Goal: Task Accomplishment & Management: Manage account settings

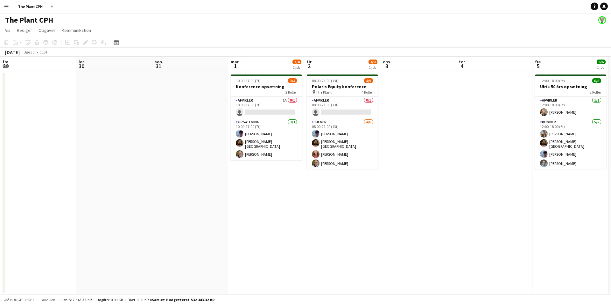
scroll to position [0, 158]
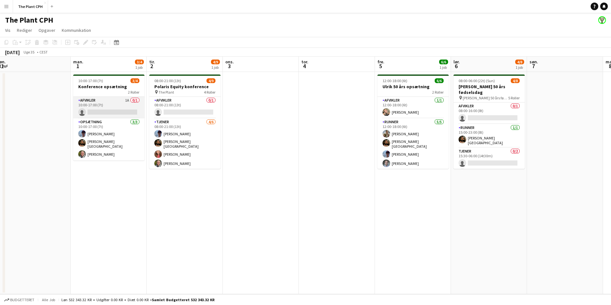
click at [128, 100] on app-card-role "Afvikler 1A 0/1 10:00-17:00 (7t) single-neutral-actions" at bounding box center [108, 108] width 71 height 22
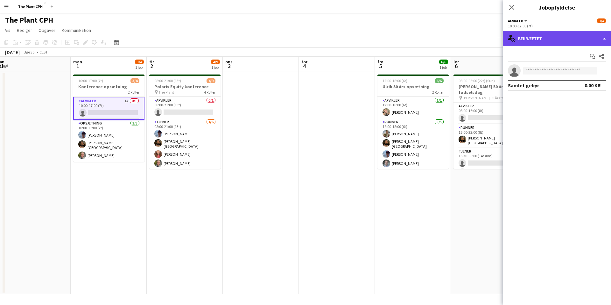
click at [590, 39] on div "single-neutral-actions-check-2 Bekræftet" at bounding box center [557, 38] width 108 height 15
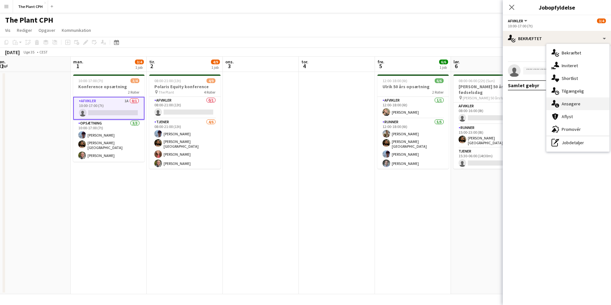
click at [569, 104] on div "single-neutral-actions-information Ansøgere" at bounding box center [578, 103] width 63 height 13
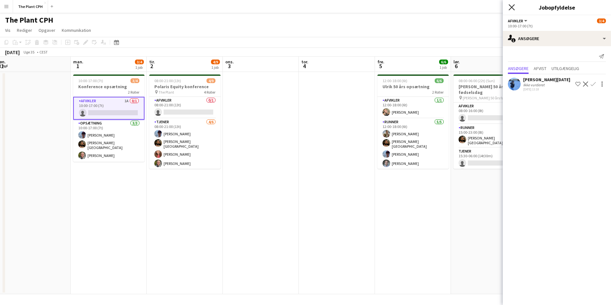
click at [511, 5] on icon "Luk pop-in" at bounding box center [512, 7] width 6 height 6
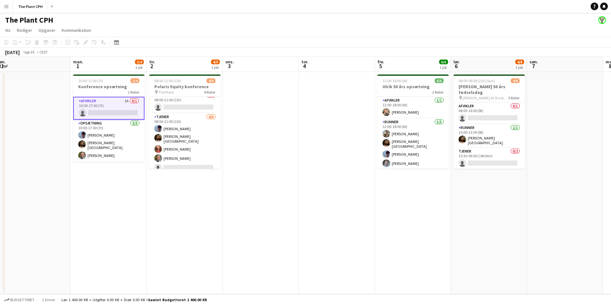
scroll to position [0, 157]
click at [108, 201] on app-date-cell "10:00-17:00 (7t) 3/4 Konference opsætning 2 Roller Afvikler 1A 0/1 10:00-17:00 …" at bounding box center [109, 183] width 76 height 222
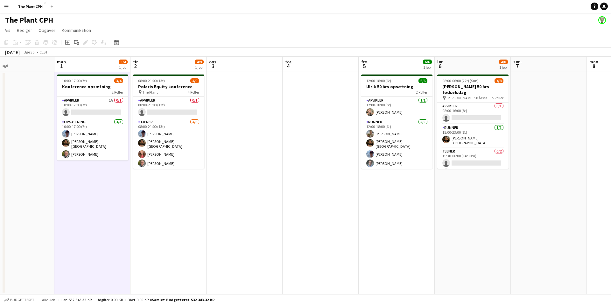
scroll to position [0, 265]
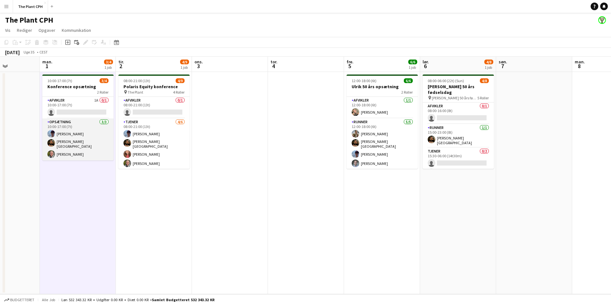
click at [83, 126] on app-card-role "Opsætning [DATE] 10:00-17:00 (7t) [PERSON_NAME] [PERSON_NAME]-[PERSON_NAME]" at bounding box center [77, 139] width 71 height 42
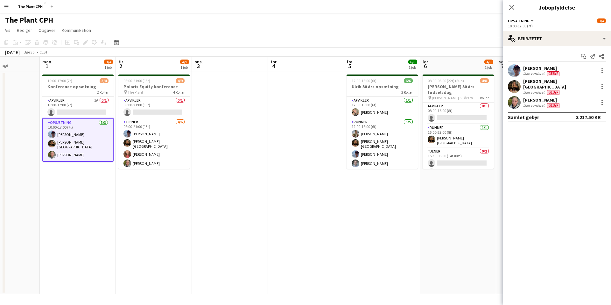
click at [544, 22] on div "Opsætning Alle roller Opsætning 3/4" at bounding box center [557, 21] width 98 height 6
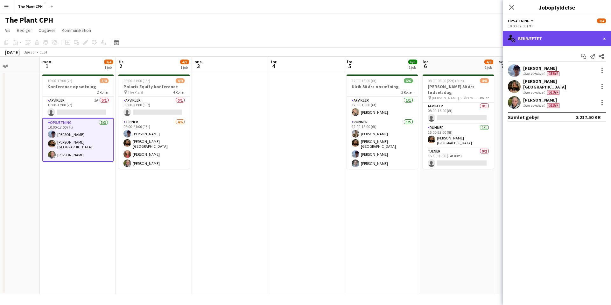
click at [555, 36] on div "single-neutral-actions-check-2 Bekræftet" at bounding box center [557, 38] width 108 height 15
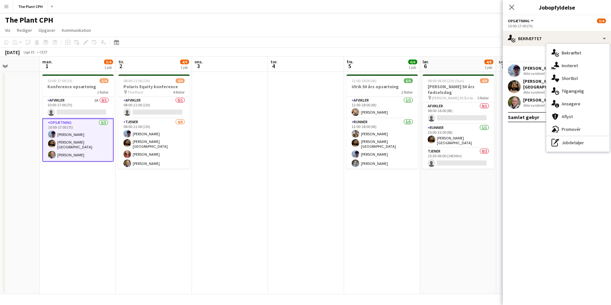
click at [531, 158] on mat-expansion-panel "check Bekræftet Start chat Send notifikation Del [PERSON_NAME] Ikke vurderet Ge…" at bounding box center [557, 175] width 108 height 259
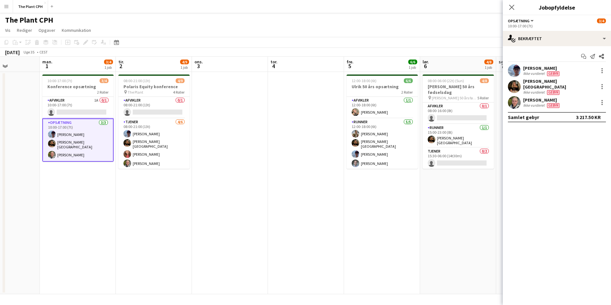
click at [171, 40] on app-toolbar "Kopier Indsæt Indsæt Kommando V Indsæt med mandskab Kommando Skift V Indsæt lin…" at bounding box center [305, 42] width 611 height 11
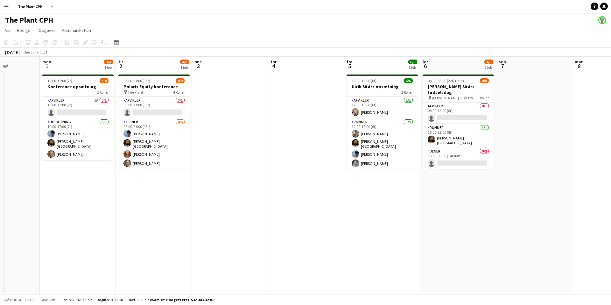
click at [98, 73] on app-date-cell "10:00-17:00 (7t) 3/4 Konference opsætning 2 Roller Afvikler 1A 0/1 10:00-17:00 …" at bounding box center [78, 183] width 76 height 222
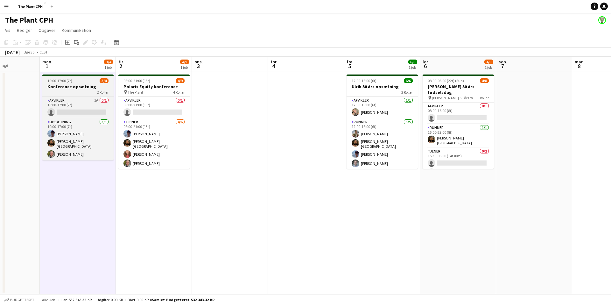
click at [82, 76] on app-job-card "10:00-17:00 (7t) 3/4 Konference opsætning 2 Roller Afvikler 1A 0/1 10:00-17:00 …" at bounding box center [77, 118] width 71 height 86
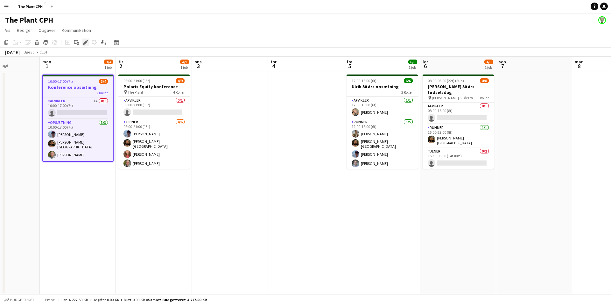
click at [85, 41] on icon "Rediger" at bounding box center [85, 42] width 5 height 5
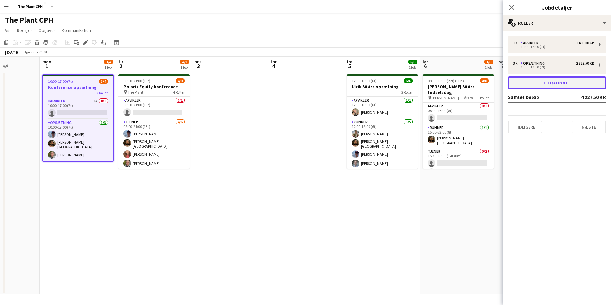
click at [546, 83] on button "Tilføj rolle" at bounding box center [557, 82] width 98 height 13
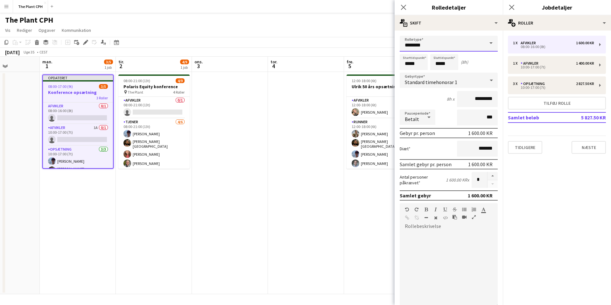
click at [439, 47] on input "********" at bounding box center [449, 44] width 98 height 16
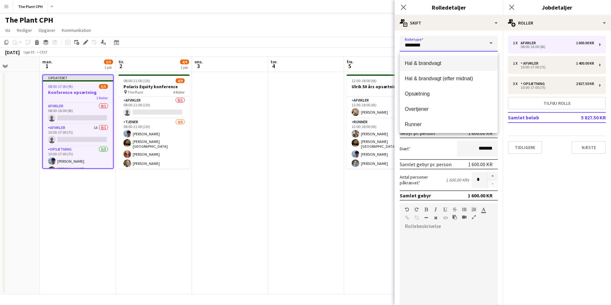
scroll to position [61, 0]
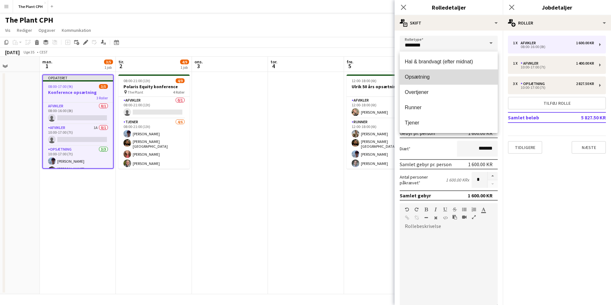
click at [435, 79] on span "Opsætning" at bounding box center [449, 77] width 88 height 6
type input "*********"
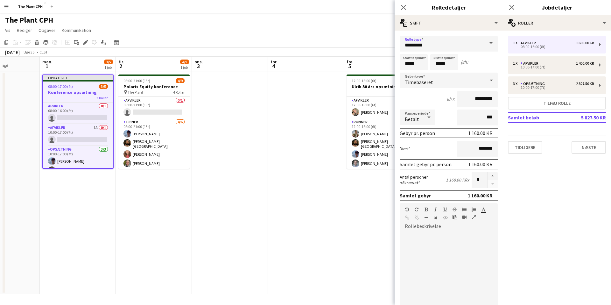
click at [425, 93] on div "8h x *********" at bounding box center [449, 99] width 98 height 16
click at [448, 232] on div at bounding box center [449, 270] width 98 height 76
click at [418, 63] on input "*****" at bounding box center [414, 62] width 28 height 16
click at [409, 49] on div at bounding box center [407, 51] width 13 height 6
type input "*****"
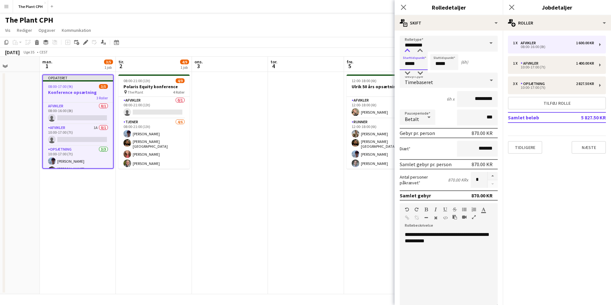
click at [409, 49] on div at bounding box center [407, 51] width 13 height 6
click at [439, 64] on input "*****" at bounding box center [445, 62] width 28 height 16
click at [437, 74] on div at bounding box center [438, 73] width 13 height 6
type input "*****"
click at [437, 74] on div at bounding box center [438, 73] width 13 height 6
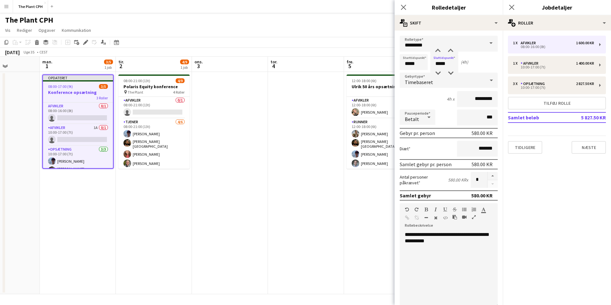
click at [427, 95] on div "4h x *********" at bounding box center [449, 99] width 98 height 16
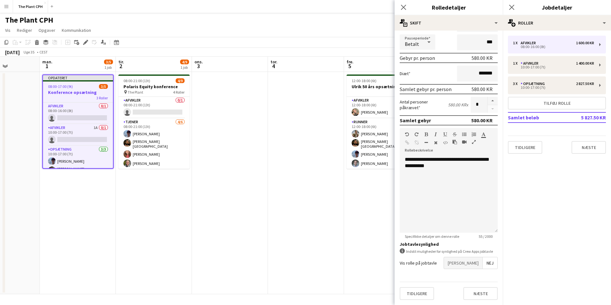
click at [480, 262] on span "[PERSON_NAME]" at bounding box center [463, 262] width 39 height 11
click at [477, 276] on span "[PERSON_NAME]" at bounding box center [463, 279] width 39 height 11
click at [476, 296] on span "[PERSON_NAME]" at bounding box center [463, 301] width 39 height 11
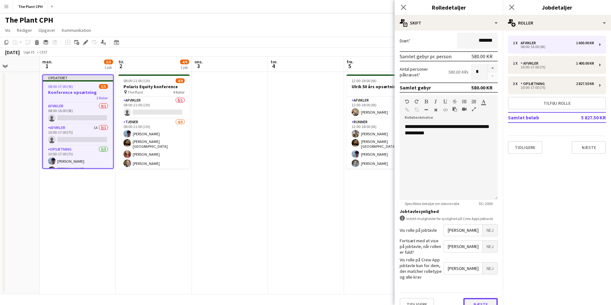
click at [481, 298] on button "Næste" at bounding box center [481, 304] width 34 height 13
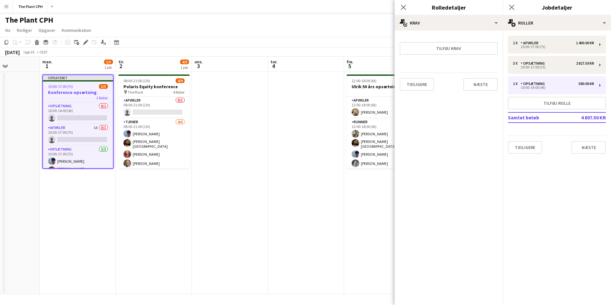
scroll to position [0, 0]
click at [468, 50] on button "Tilføj krav" at bounding box center [449, 48] width 98 height 13
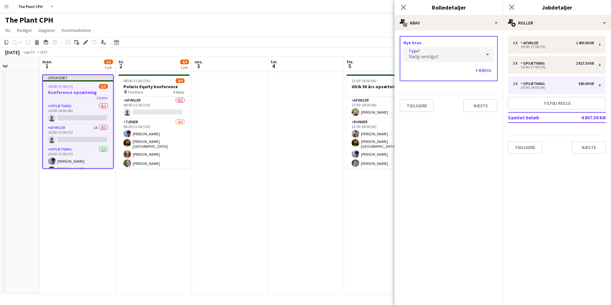
click at [481, 55] on div "Vælg venligst" at bounding box center [443, 54] width 78 height 15
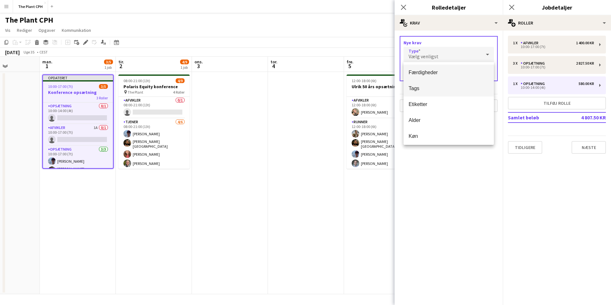
scroll to position [2, 0]
click at [457, 191] on div at bounding box center [305, 152] width 611 height 305
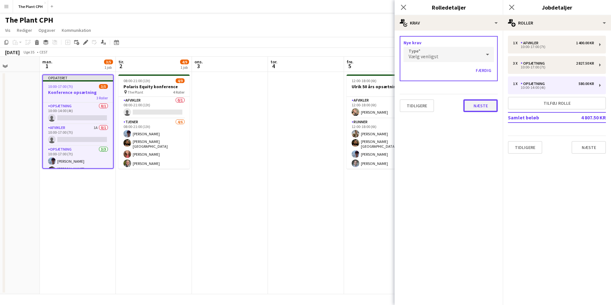
click at [486, 103] on button "Næste" at bounding box center [481, 105] width 34 height 13
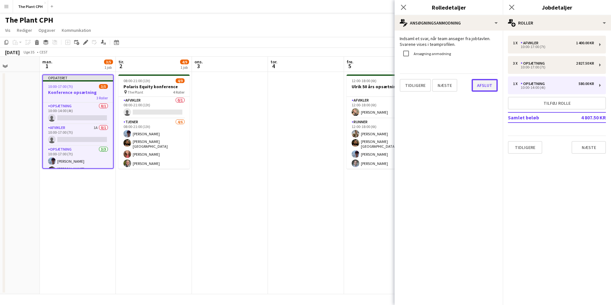
click at [482, 85] on button "Afslut" at bounding box center [485, 85] width 26 height 13
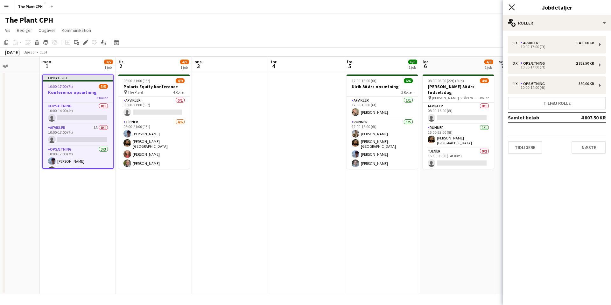
click at [512, 5] on icon "Luk pop-in" at bounding box center [512, 7] width 6 height 6
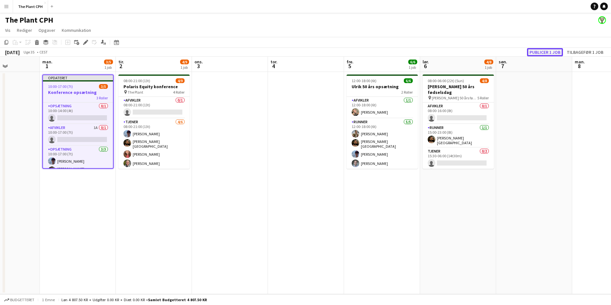
click at [545, 52] on button "Publicer 1 job" at bounding box center [545, 52] width 36 height 8
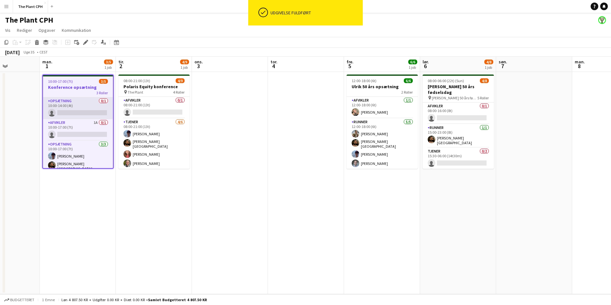
click at [70, 108] on app-card-role "Opsætning 0/1 10:00-14:00 (4t) single-neutral-actions" at bounding box center [78, 108] width 70 height 22
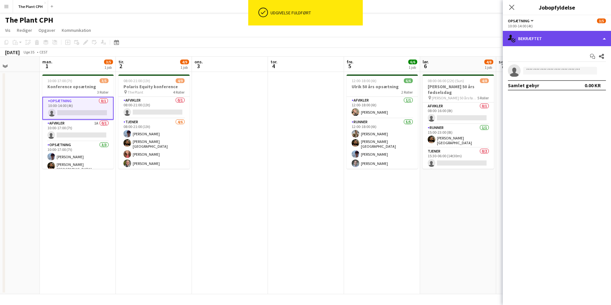
click at [588, 38] on div "single-neutral-actions-check-2 Bekræftet" at bounding box center [557, 38] width 108 height 15
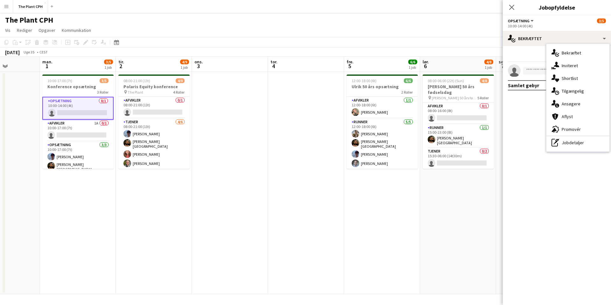
click at [457, 35] on app-page-menu "Vis Dagvisning udvidet Dagvisning kollapset Månedsvisning Datovælger Spring til…" at bounding box center [305, 31] width 611 height 12
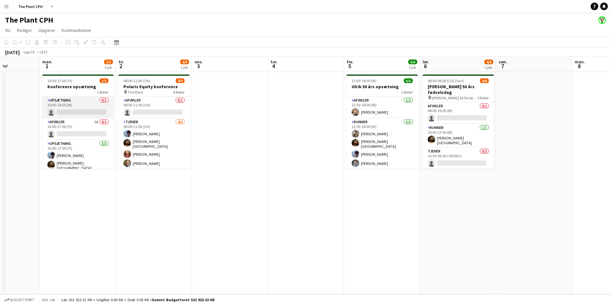
drag, startPoint x: 89, startPoint y: 99, endPoint x: 108, endPoint y: 97, distance: 19.3
click at [88, 99] on app-card-role "Opsætning 0/1 10:00-14:00 (4t) single-neutral-actions" at bounding box center [77, 108] width 71 height 22
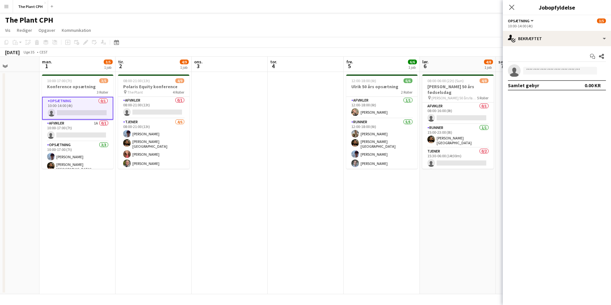
click at [533, 21] on button "Opsætning" at bounding box center [521, 20] width 27 height 5
click at [476, 28] on app-page-menu "Vis Dagvisning udvidet Dagvisning kollapset Månedsvisning Datovælger Spring til…" at bounding box center [305, 31] width 611 height 12
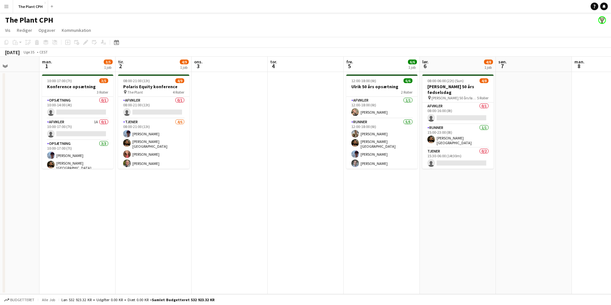
click at [12, 6] on button "Menu" at bounding box center [6, 6] width 13 height 13
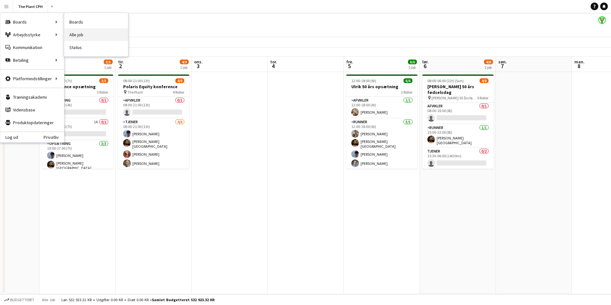
click at [80, 34] on link "Alle job" at bounding box center [96, 34] width 64 height 13
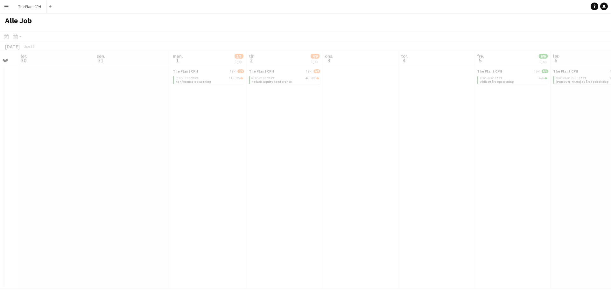
scroll to position [0, 191]
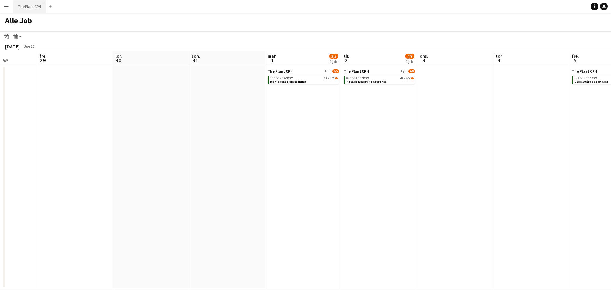
click at [34, 8] on button "The Plant CPH Luk" at bounding box center [29, 6] width 33 height 12
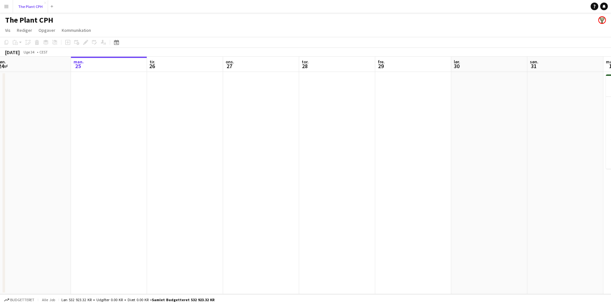
scroll to position [0, 157]
